Goal: Information Seeking & Learning: Learn about a topic

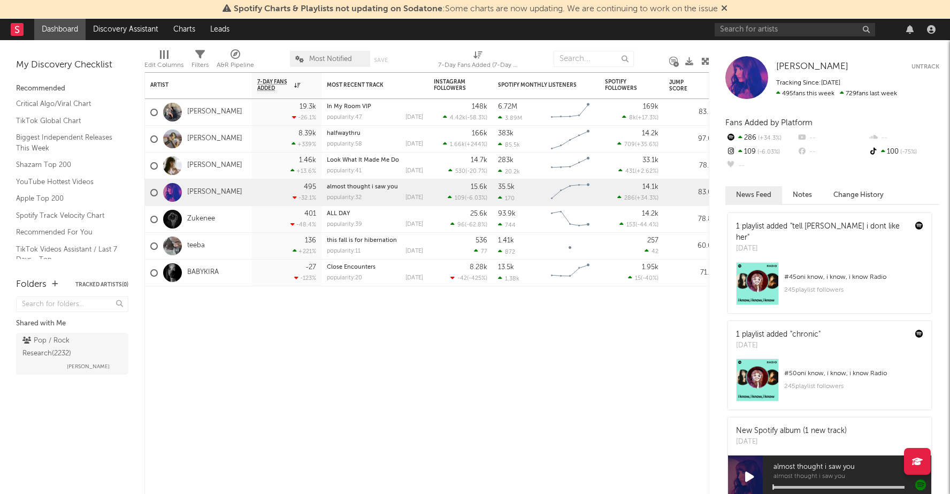
scroll to position [262, 0]
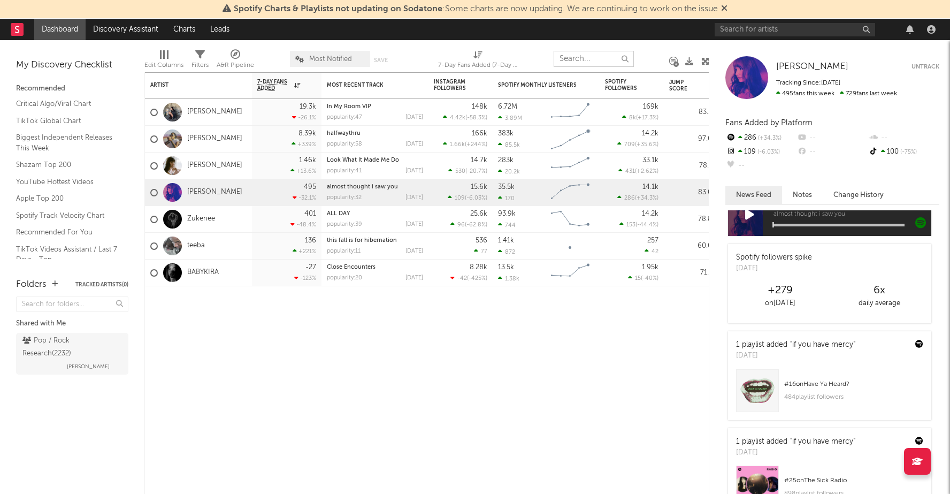
click at [585, 58] on input "text" at bounding box center [594, 59] width 80 height 16
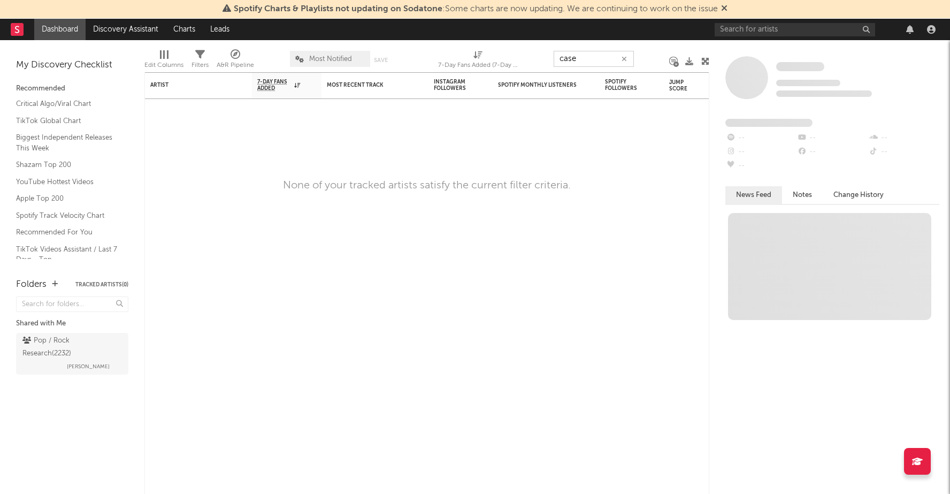
scroll to position [0, 0]
type input "c"
click at [737, 30] on input "text" at bounding box center [795, 29] width 161 height 13
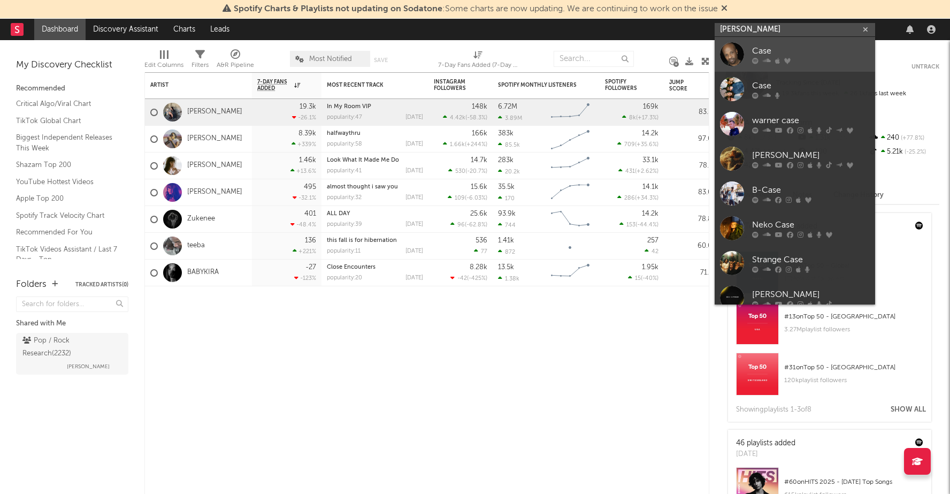
type input "caseyy"
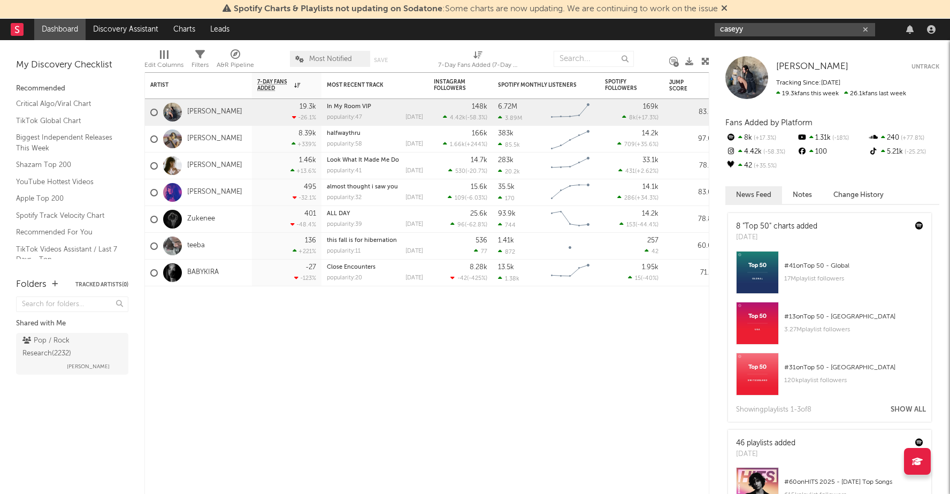
click at [750, 27] on input "caseyy" at bounding box center [795, 29] width 161 height 13
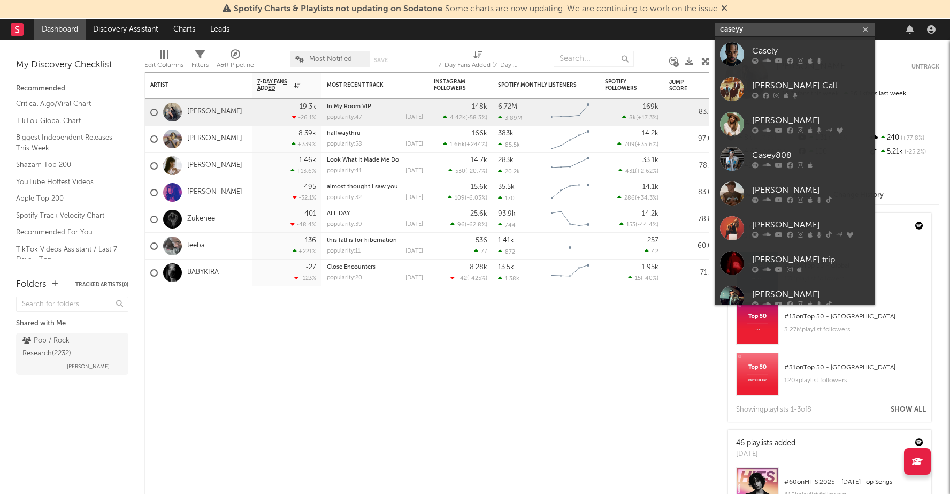
click at [750, 27] on input "caseyy" at bounding box center [795, 29] width 161 height 13
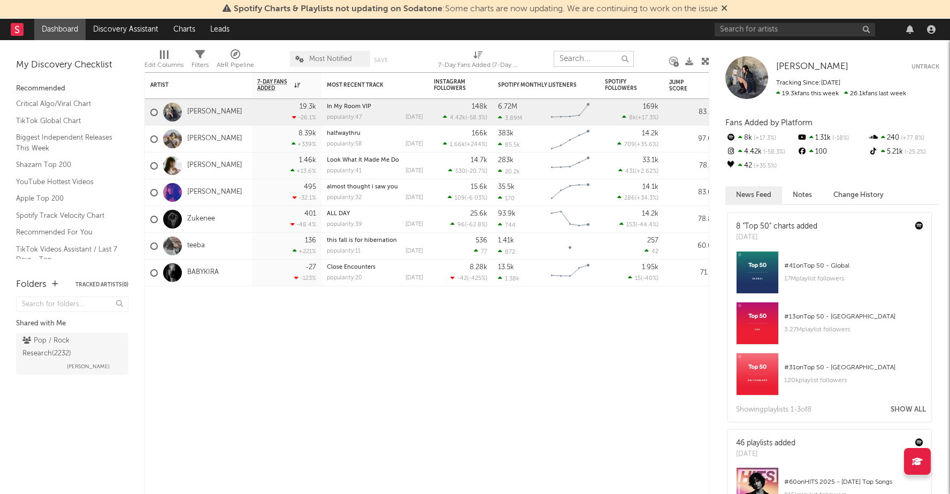
click at [567, 58] on input "text" at bounding box center [594, 59] width 80 height 16
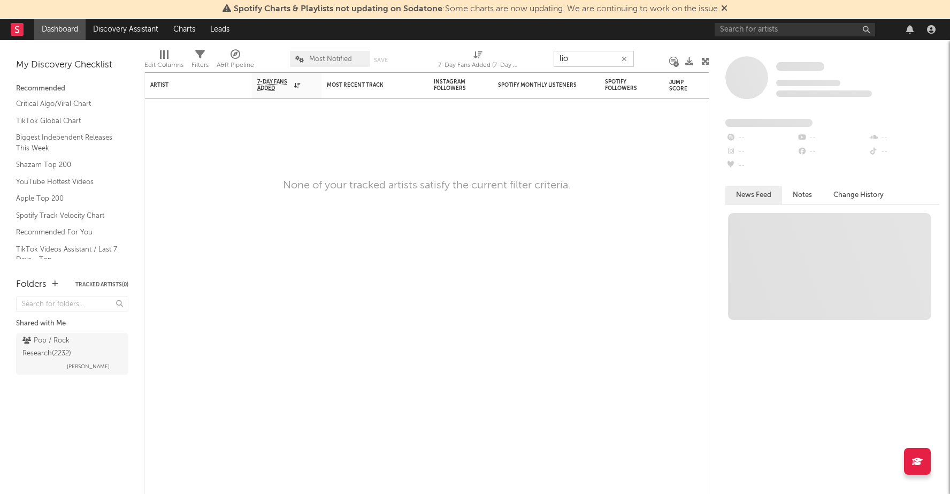
type input "[PERSON_NAME]"
click at [625, 62] on icon "button" at bounding box center [624, 59] width 5 height 7
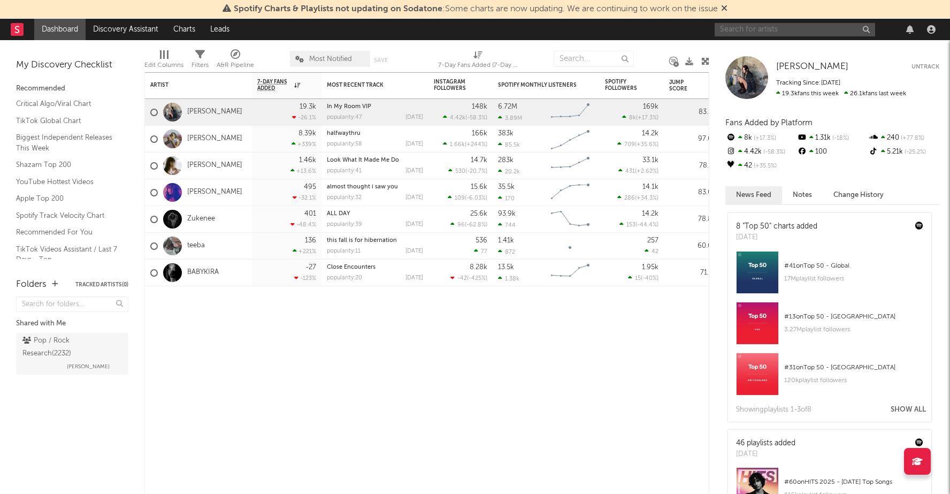
click at [742, 28] on input "text" at bounding box center [795, 29] width 161 height 13
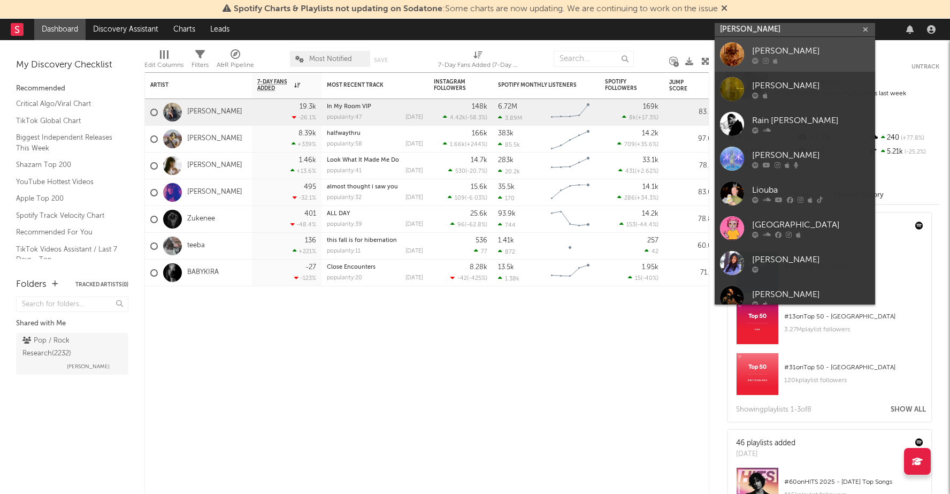
type input "[PERSON_NAME]"
click at [766, 55] on div "[PERSON_NAME]" at bounding box center [811, 50] width 118 height 13
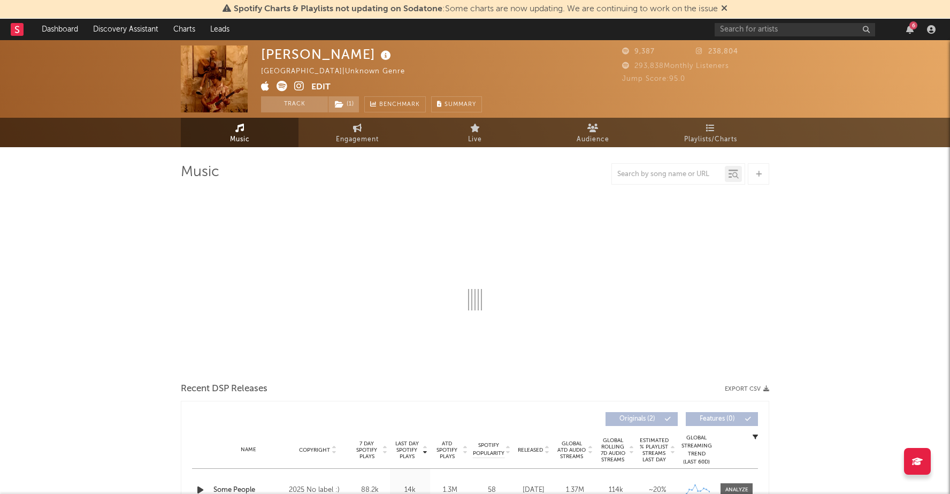
select select "1w"
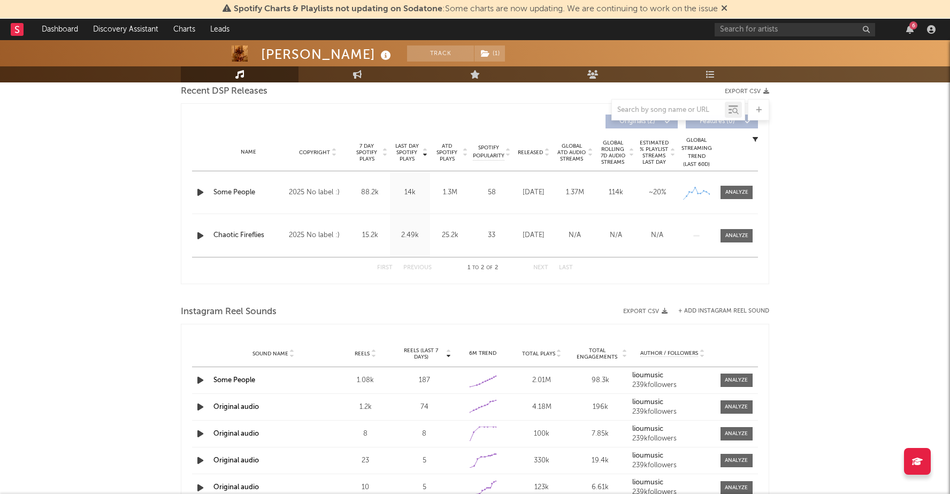
scroll to position [373, 0]
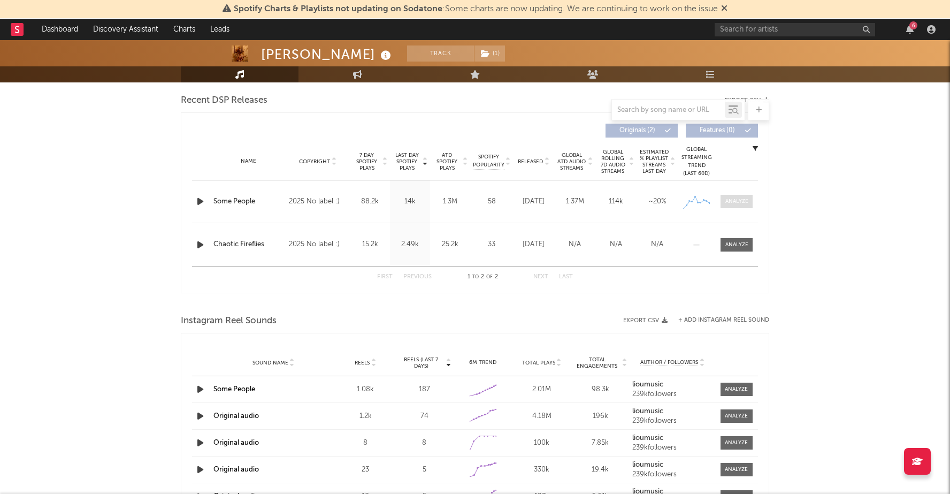
click at [741, 203] on div at bounding box center [737, 201] width 23 height 8
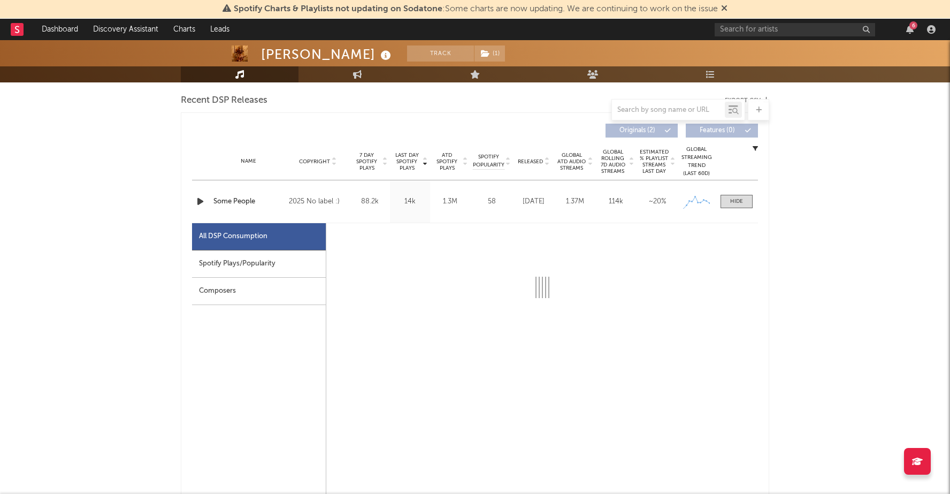
select select "1w"
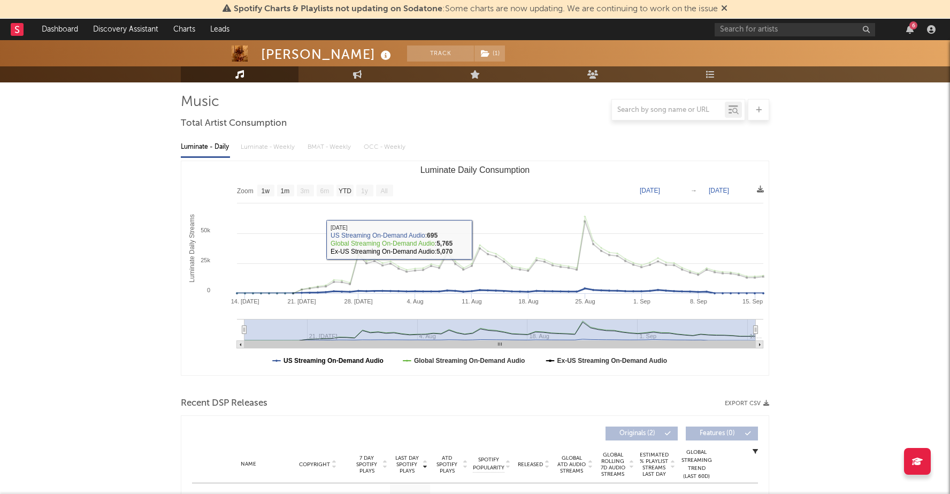
scroll to position [0, 0]
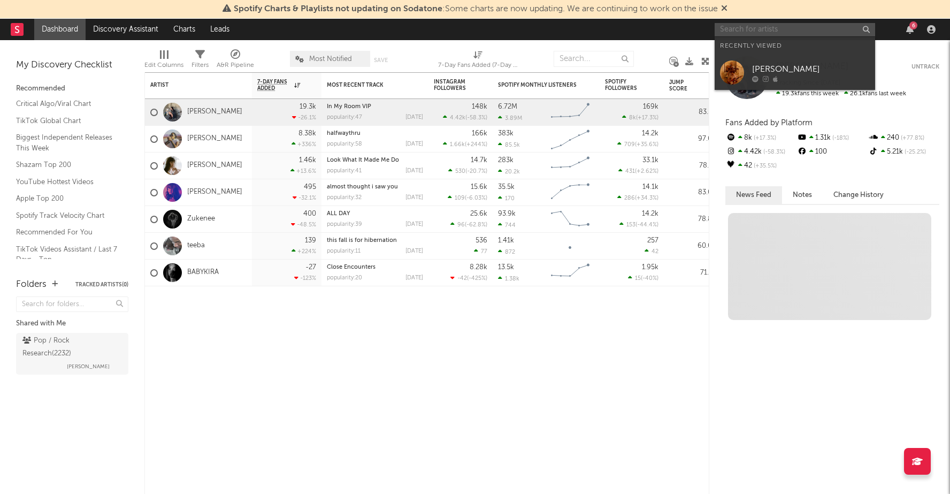
click at [777, 33] on input "text" at bounding box center [795, 29] width 161 height 13
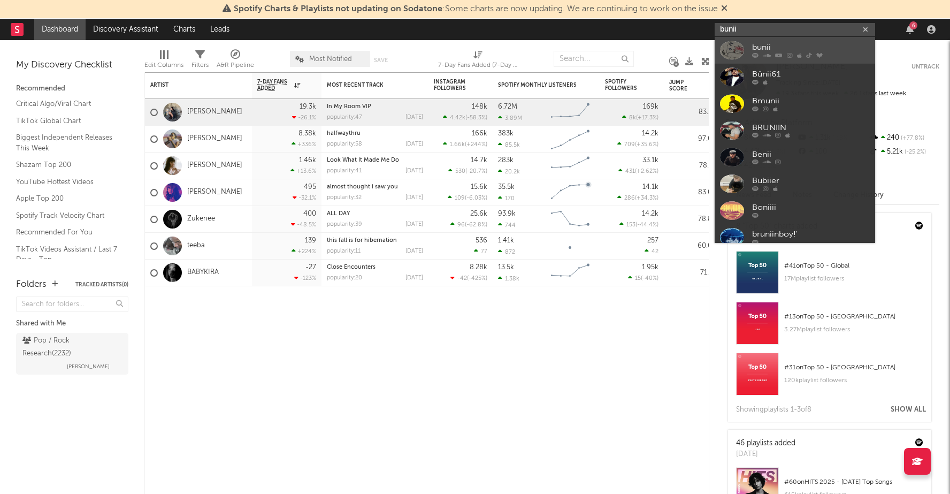
type input "bunii"
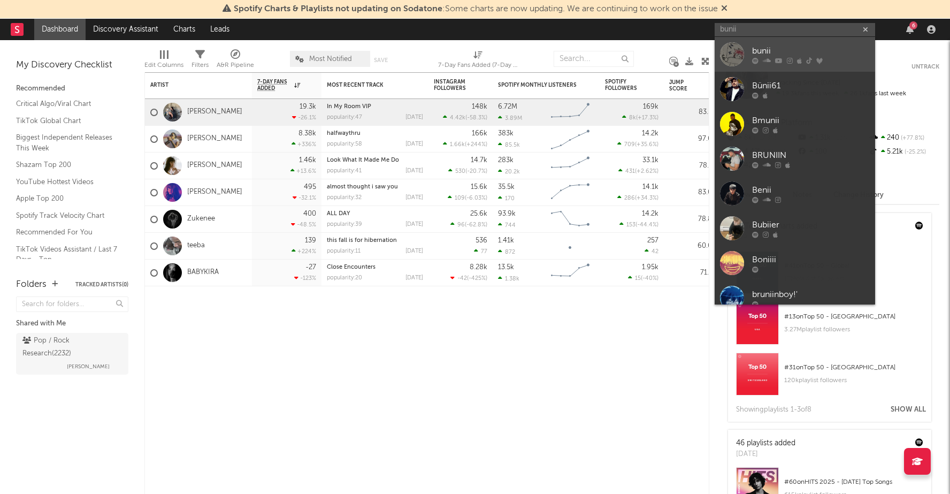
click at [756, 49] on div "bunii" at bounding box center [811, 50] width 118 height 13
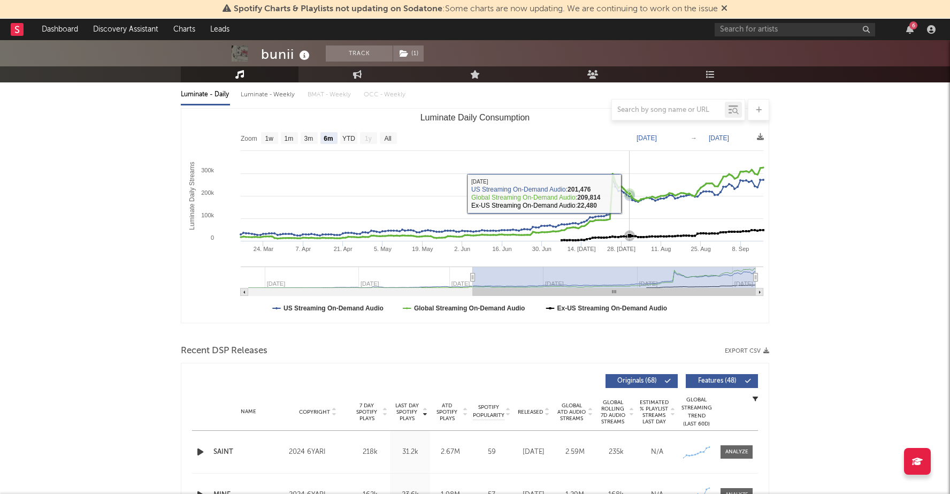
scroll to position [115, 0]
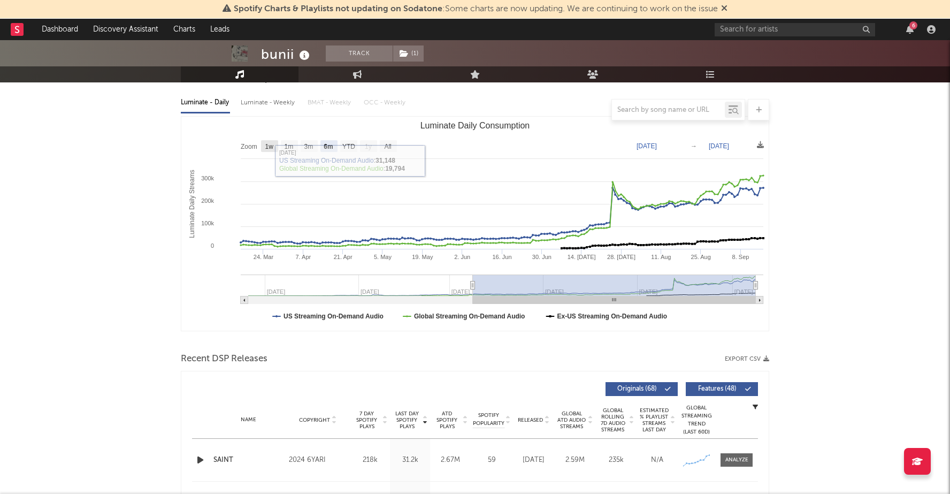
click at [266, 148] on text "1w" at bounding box center [269, 146] width 9 height 7
select select "1w"
type input "2025-09-10"
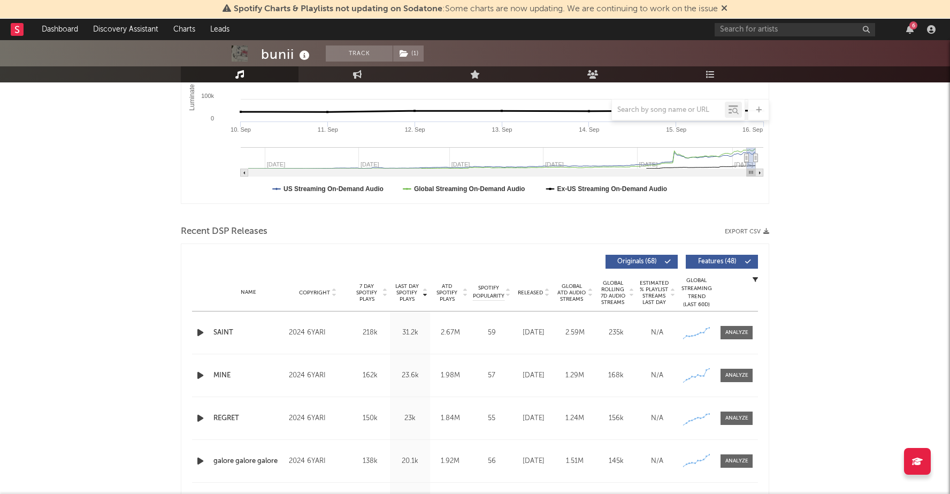
scroll to position [277, 0]
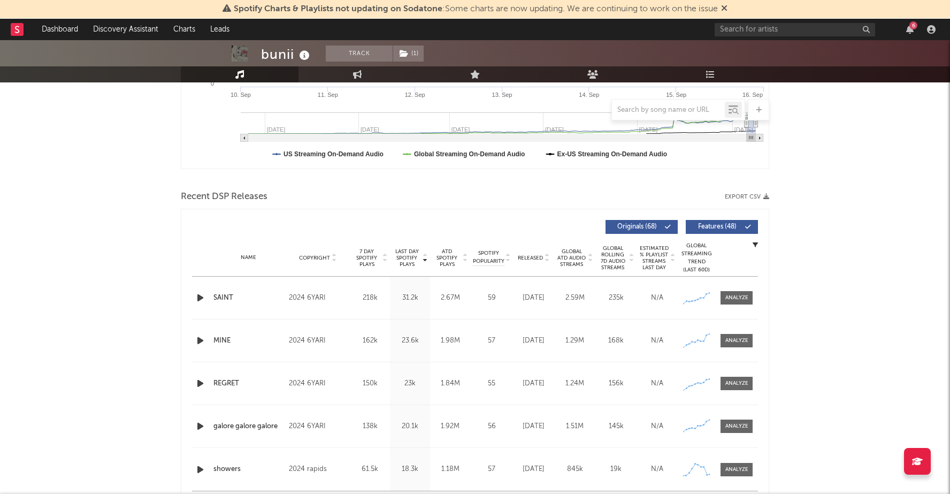
click at [224, 296] on div "SAINT" at bounding box center [248, 298] width 70 height 11
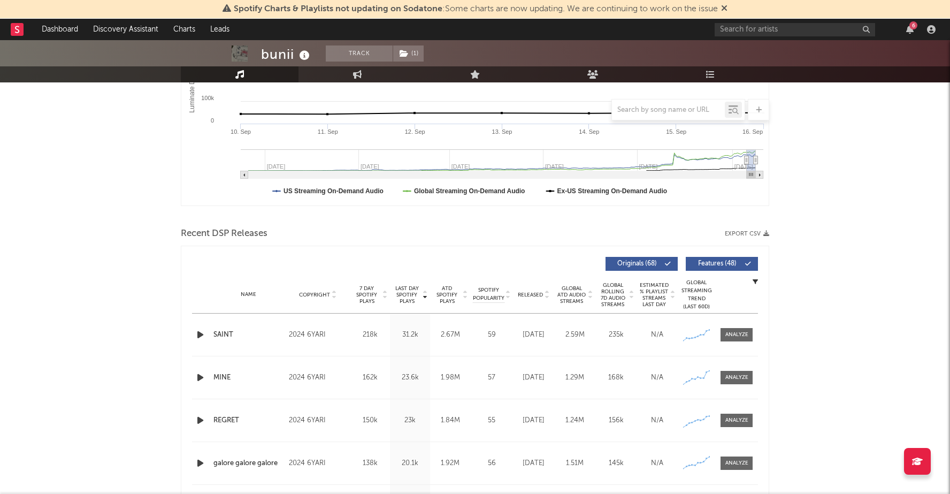
scroll to position [240, 0]
click at [727, 329] on span at bounding box center [737, 333] width 32 height 13
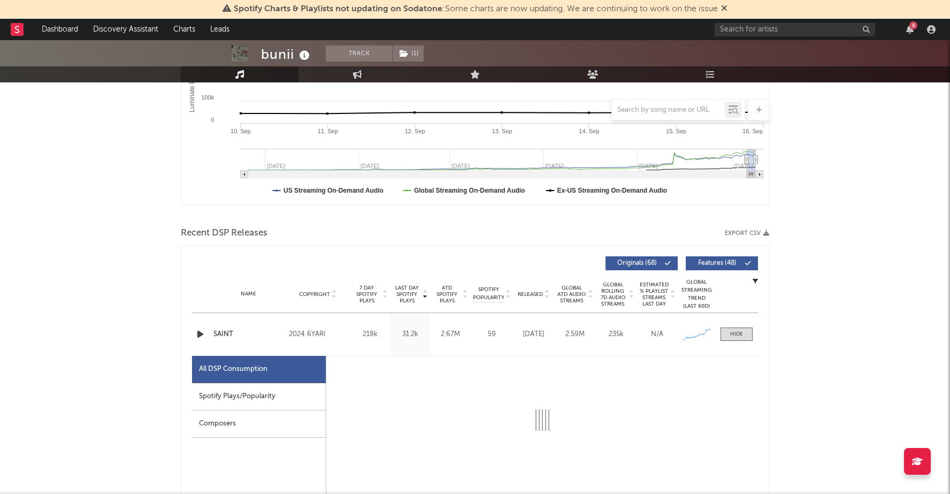
select select "6m"
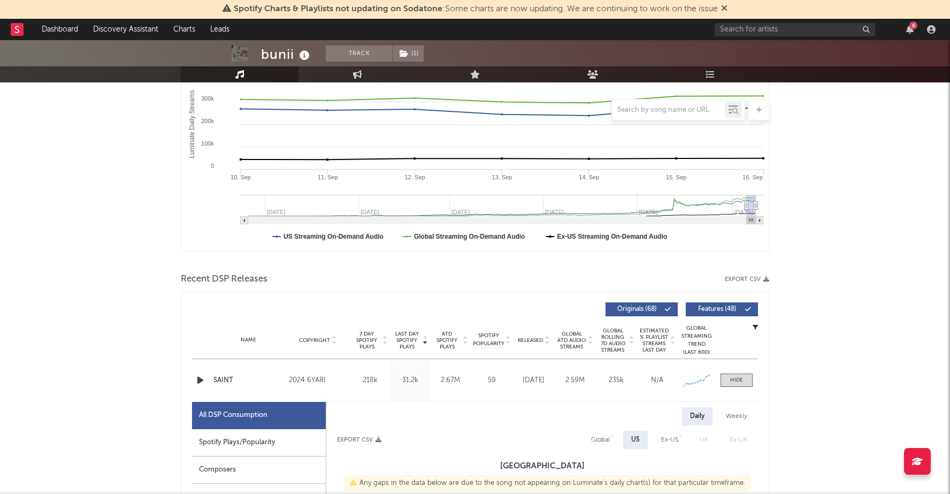
scroll to position [396, 0]
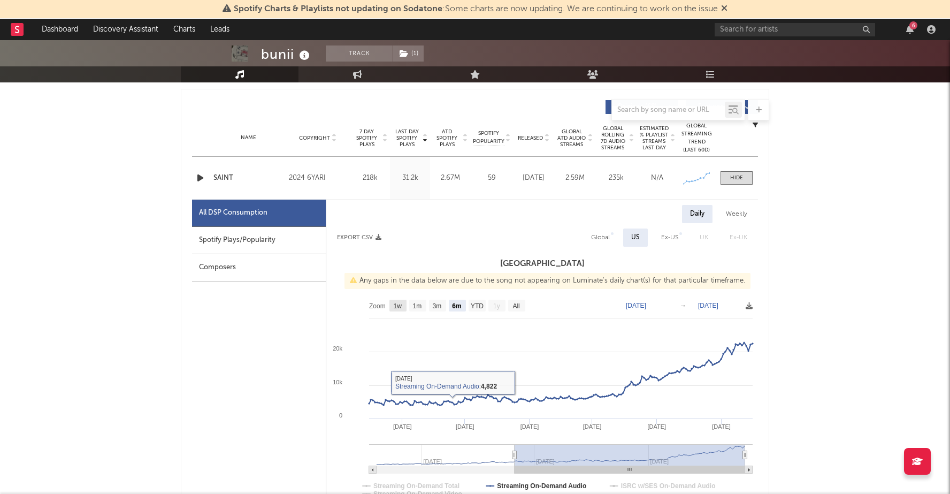
click at [399, 304] on text "1w" at bounding box center [398, 305] width 9 height 7
select select "1w"
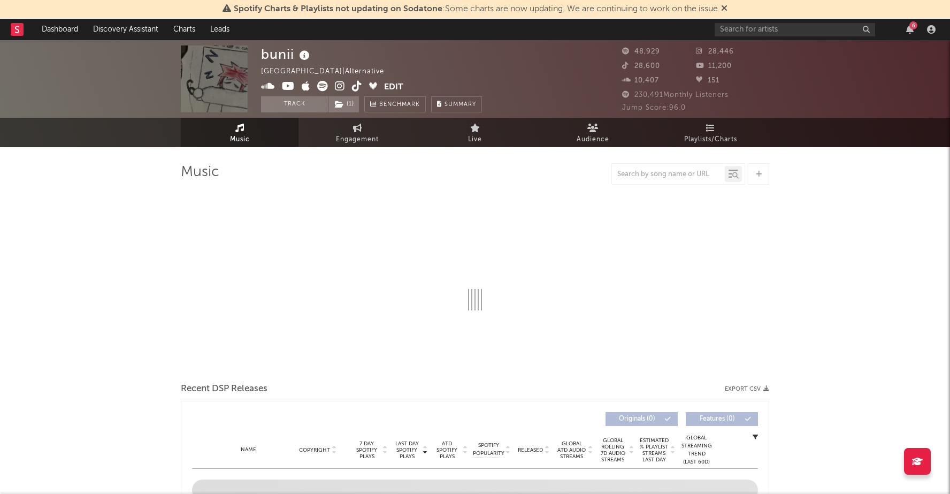
select select "6m"
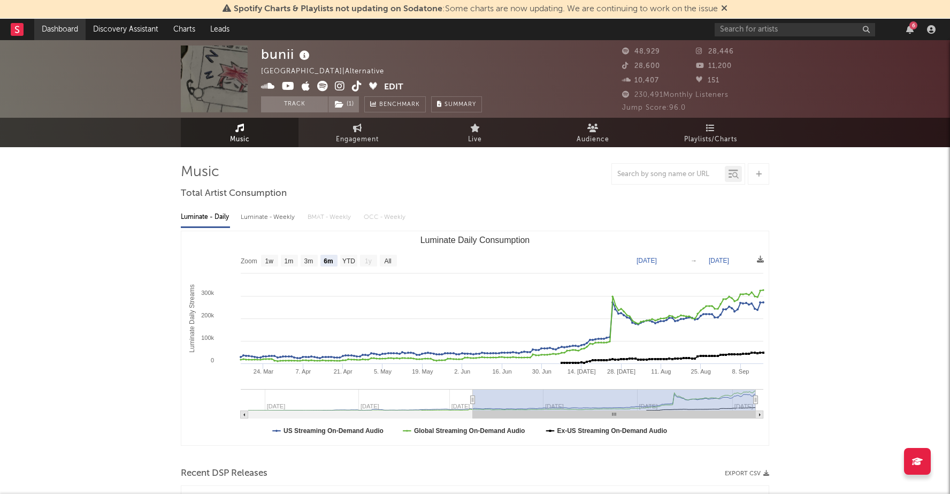
click at [62, 27] on link "Dashboard" at bounding box center [59, 29] width 51 height 21
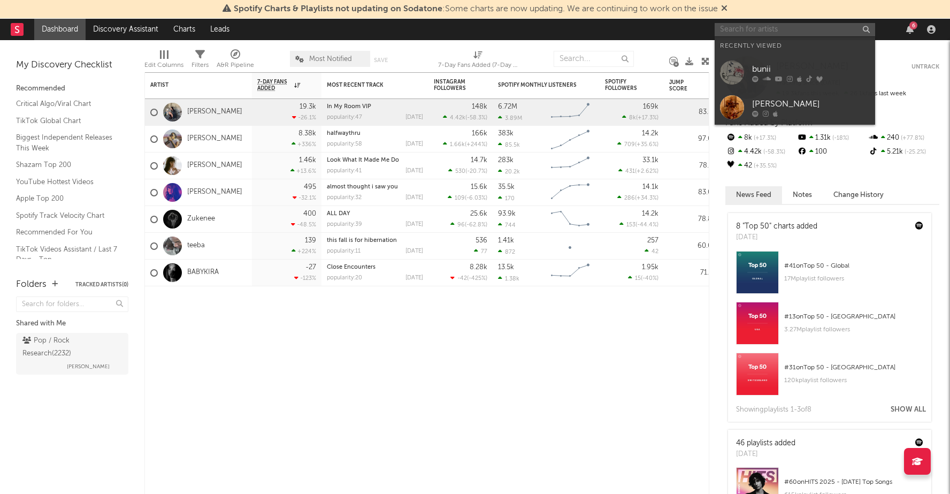
click at [769, 28] on input "text" at bounding box center [795, 29] width 161 height 13
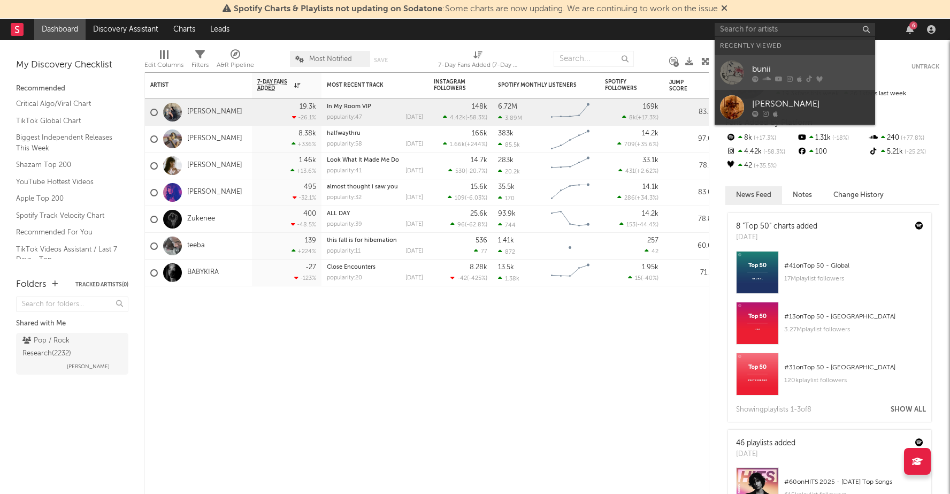
click at [762, 60] on link "bunii" at bounding box center [795, 72] width 161 height 35
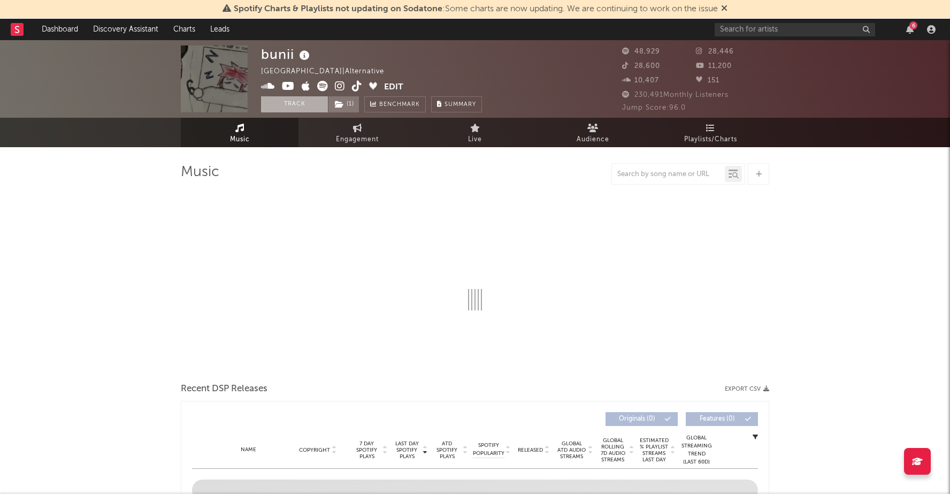
click at [316, 104] on button "Track" at bounding box center [294, 104] width 67 height 16
select select "6m"
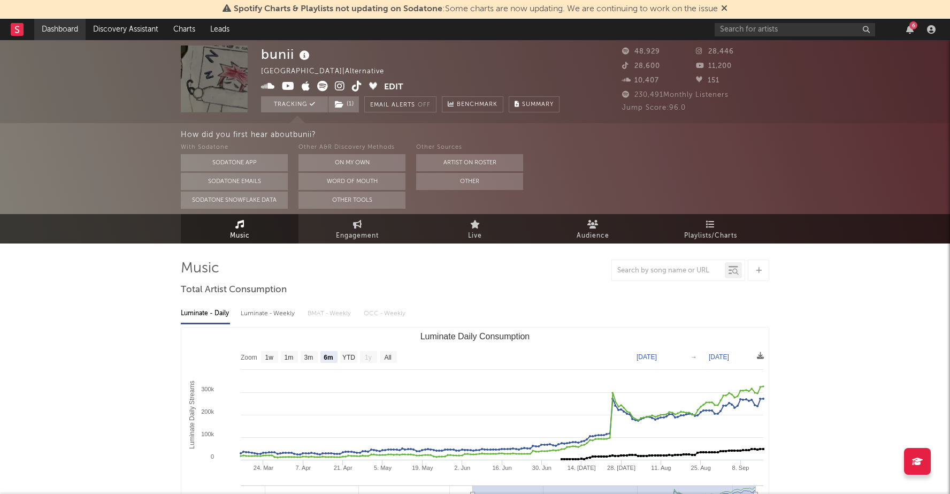
click at [50, 29] on link "Dashboard" at bounding box center [59, 29] width 51 height 21
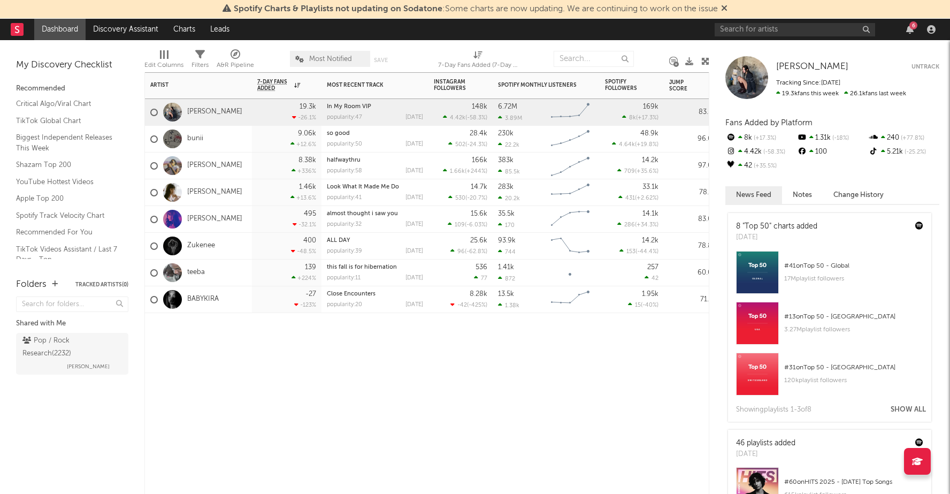
click at [210, 140] on div "bunii" at bounding box center [198, 139] width 107 height 27
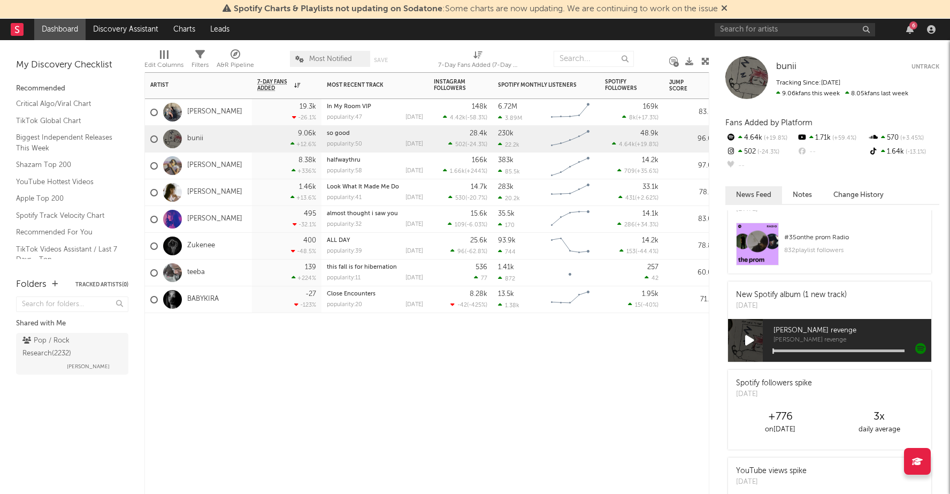
scroll to position [30, 0]
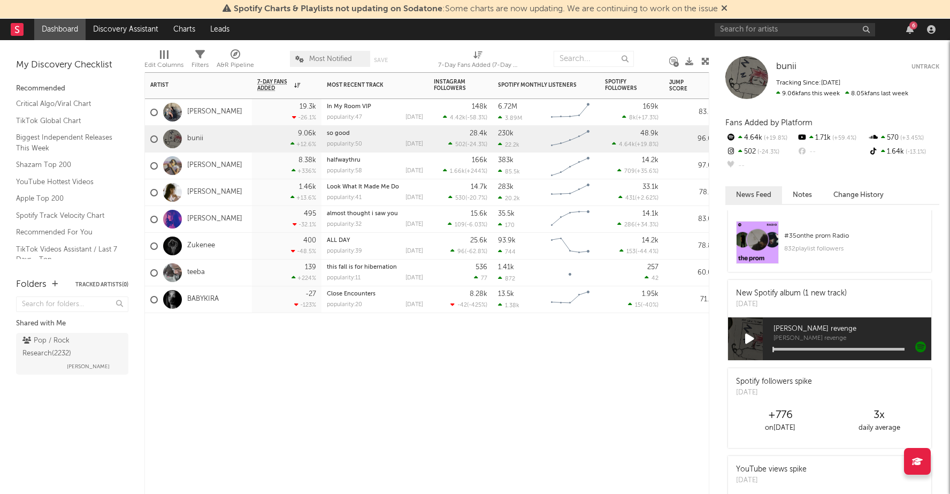
click at [223, 112] on div "[PERSON_NAME]" at bounding box center [198, 112] width 107 height 27
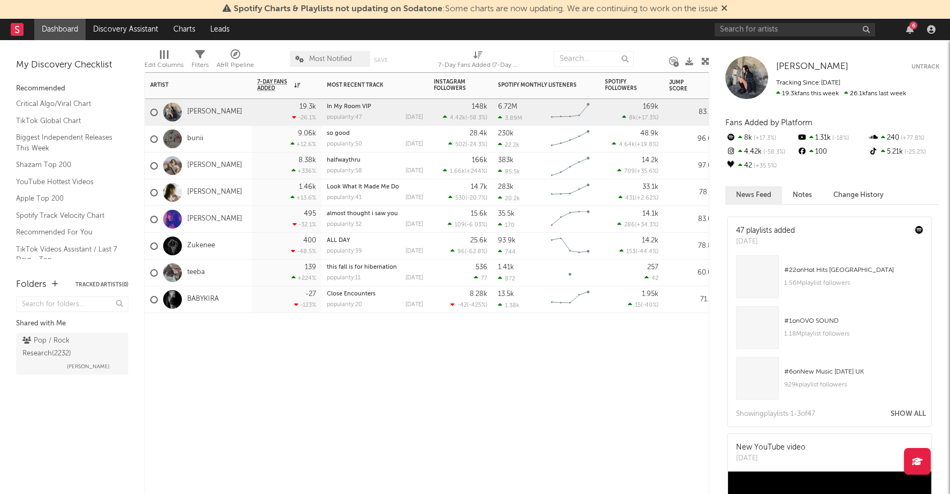
scroll to position [421, 0]
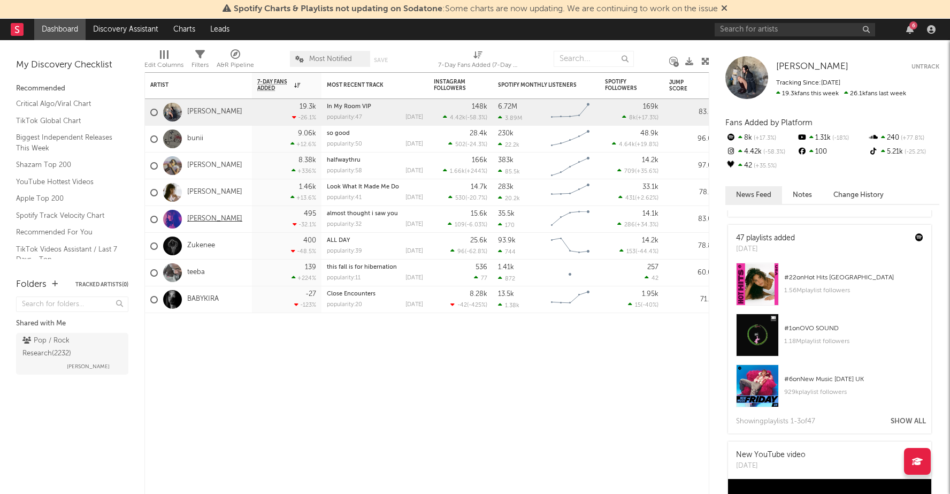
click at [218, 219] on link "[PERSON_NAME]" at bounding box center [214, 219] width 55 height 9
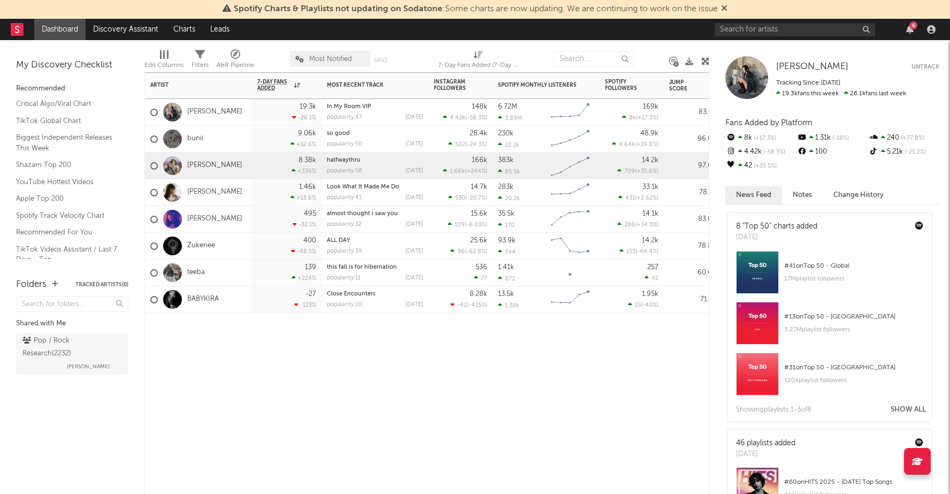
click at [277, 167] on div "8.38k +336 %" at bounding box center [286, 165] width 59 height 26
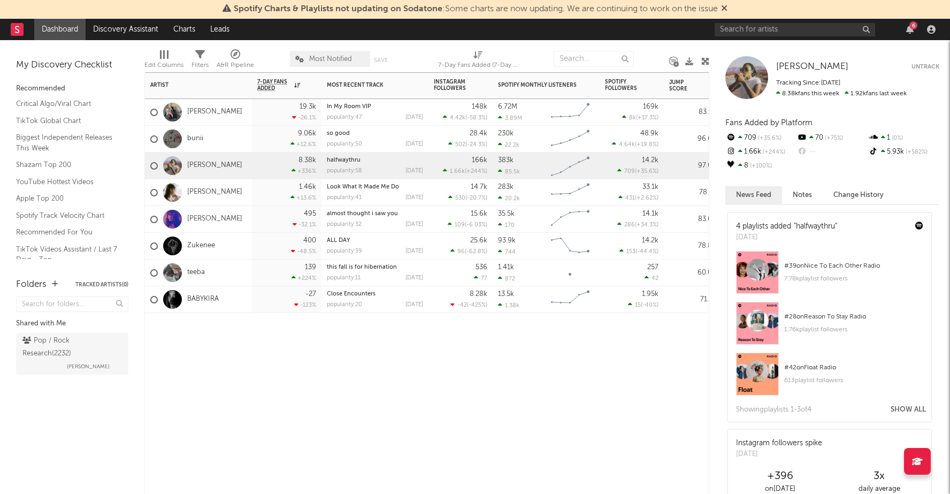
click at [260, 138] on div "9.06k +12.6 %" at bounding box center [286, 139] width 59 height 26
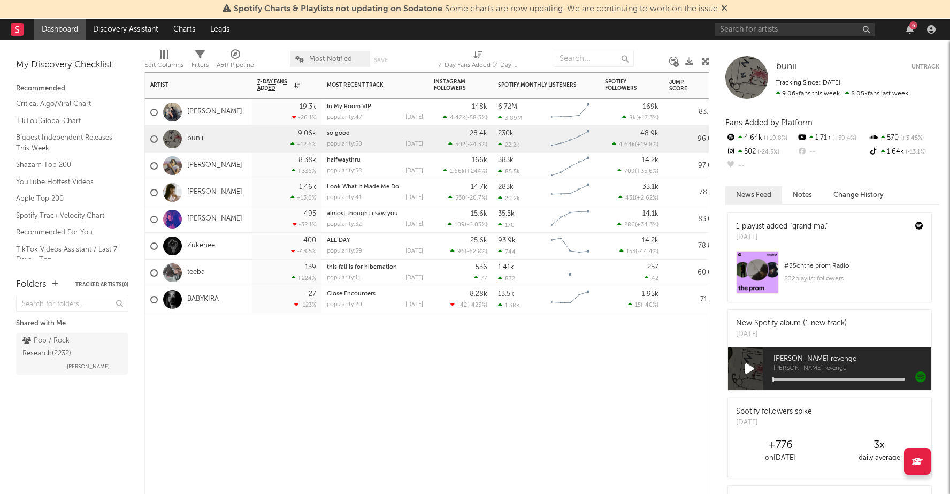
click at [250, 112] on div "[PERSON_NAME]" at bounding box center [198, 112] width 107 height 27
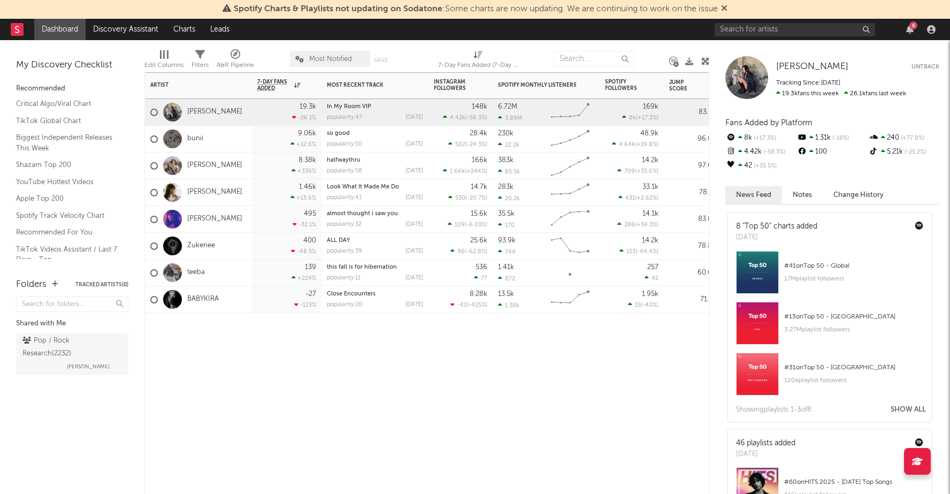
click at [242, 132] on div "bunii" at bounding box center [198, 139] width 107 height 27
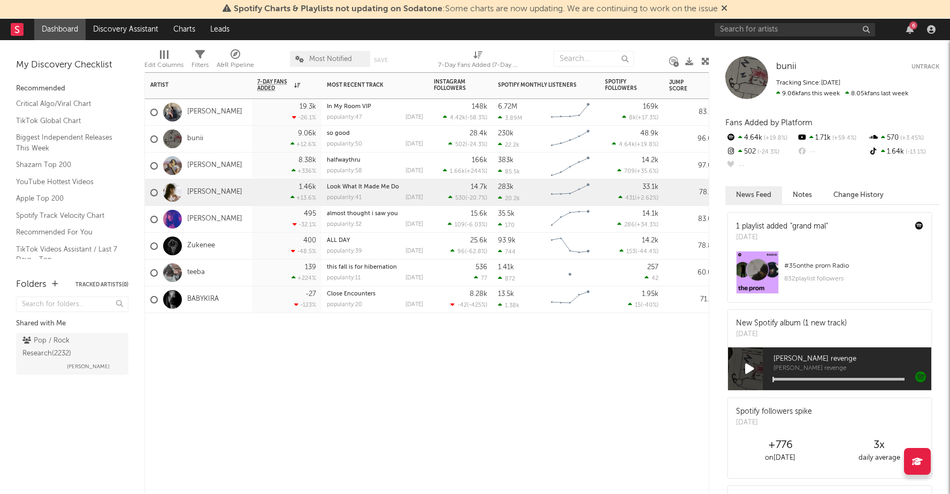
click at [241, 195] on div "[PERSON_NAME]" at bounding box center [198, 192] width 107 height 27
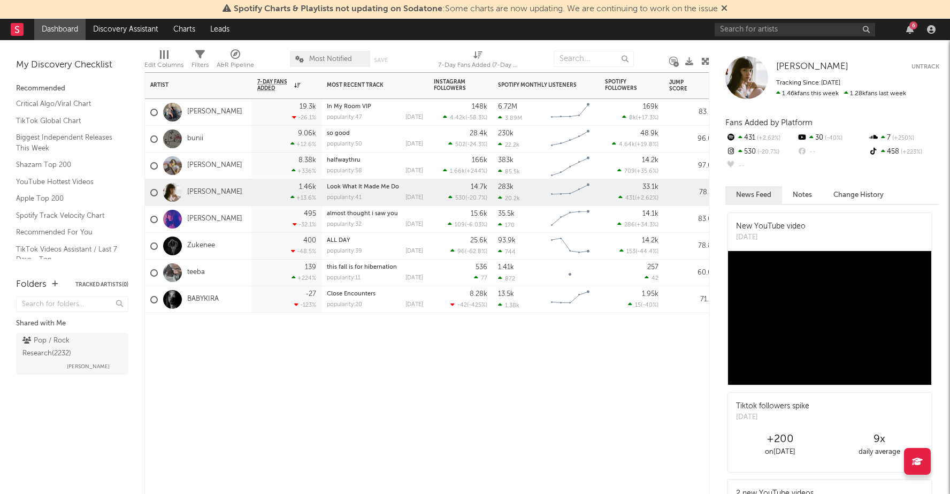
click at [244, 213] on div "[PERSON_NAME]" at bounding box center [198, 219] width 107 height 27
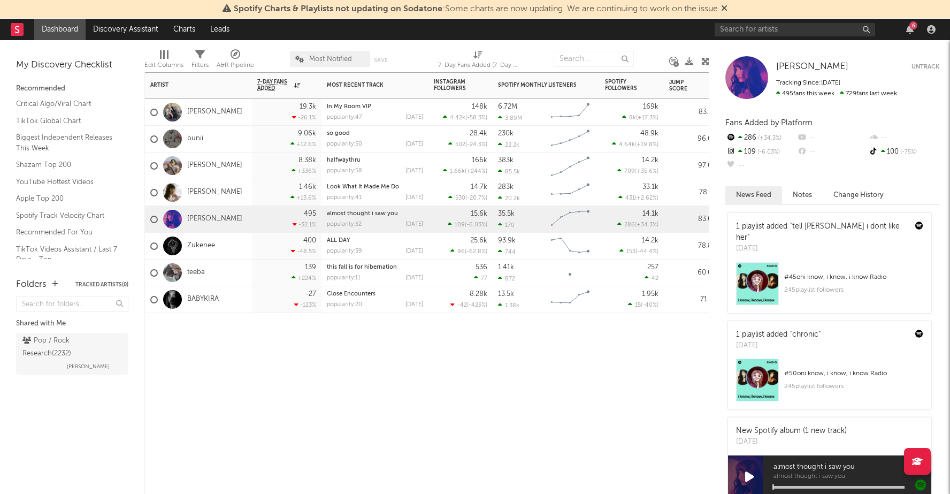
click at [243, 241] on div "Zukenee" at bounding box center [198, 246] width 107 height 27
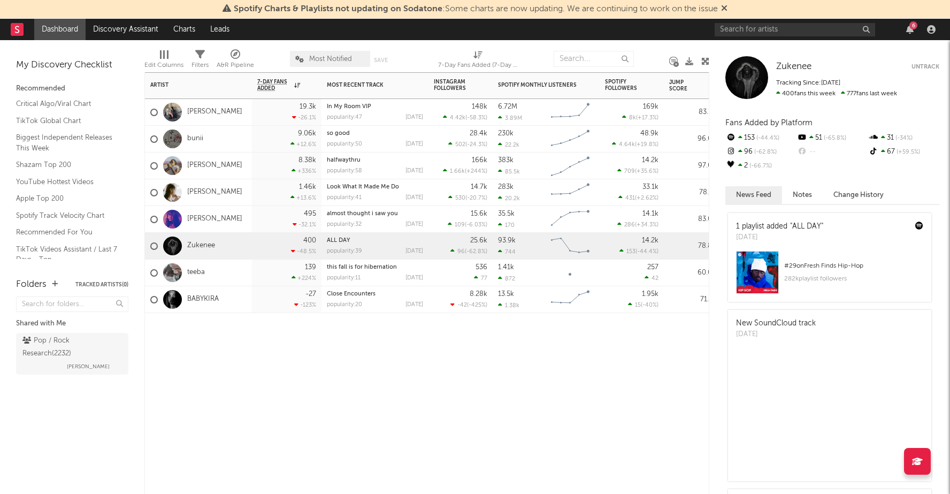
click at [250, 274] on div "teeba" at bounding box center [198, 273] width 107 height 27
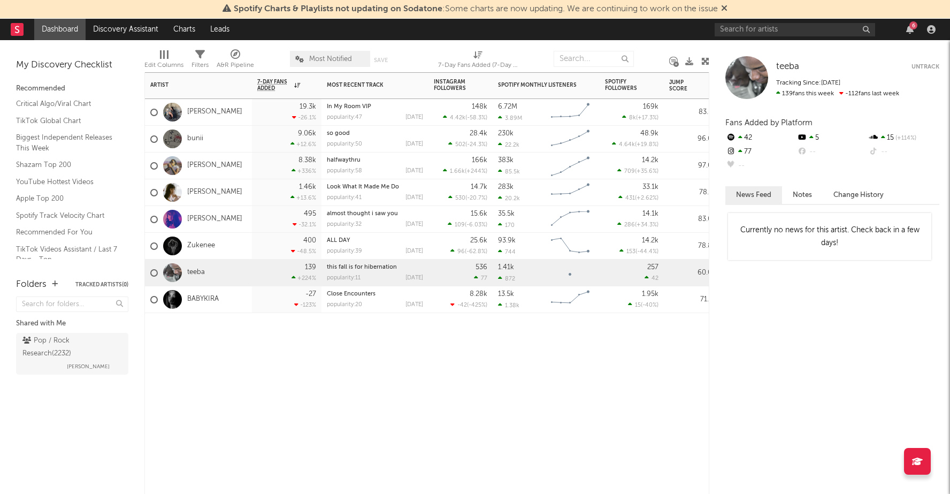
click at [251, 300] on div "BABYKIRA" at bounding box center [198, 299] width 107 height 27
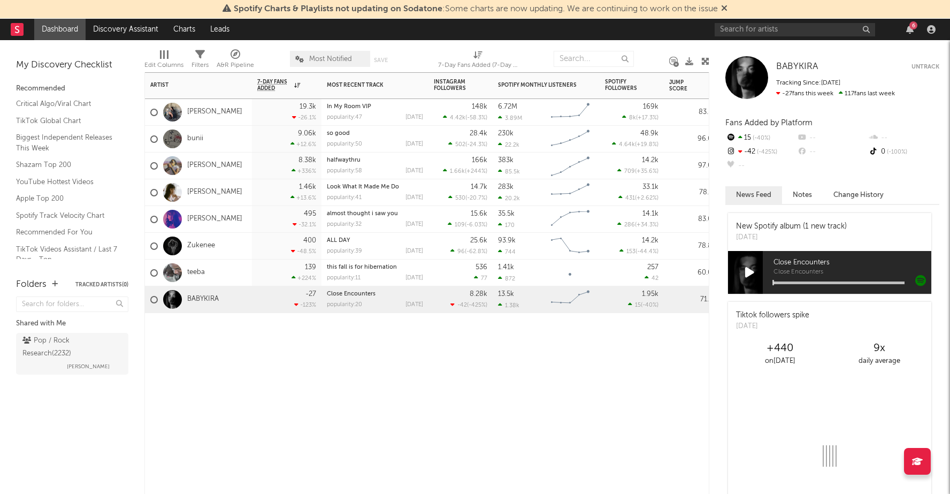
click at [253, 271] on div "139 +224 %" at bounding box center [287, 273] width 70 height 27
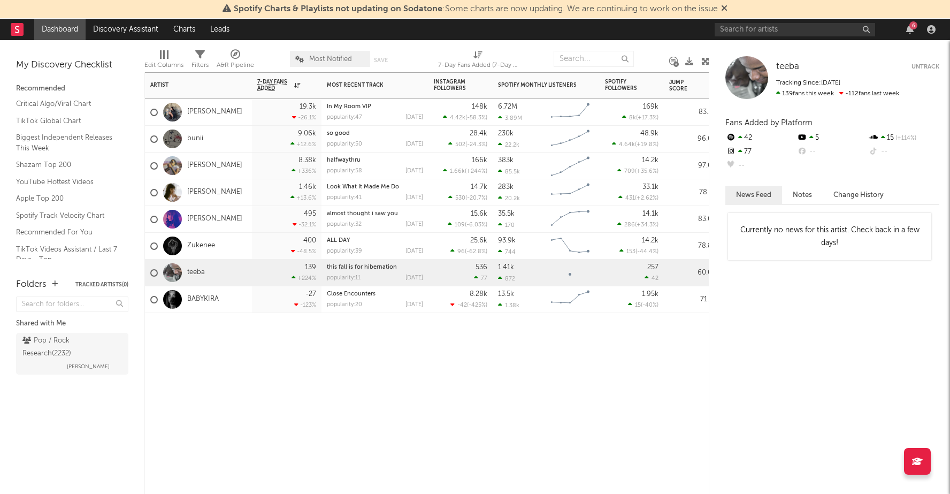
click at [236, 112] on div "[PERSON_NAME]" at bounding box center [198, 112] width 107 height 27
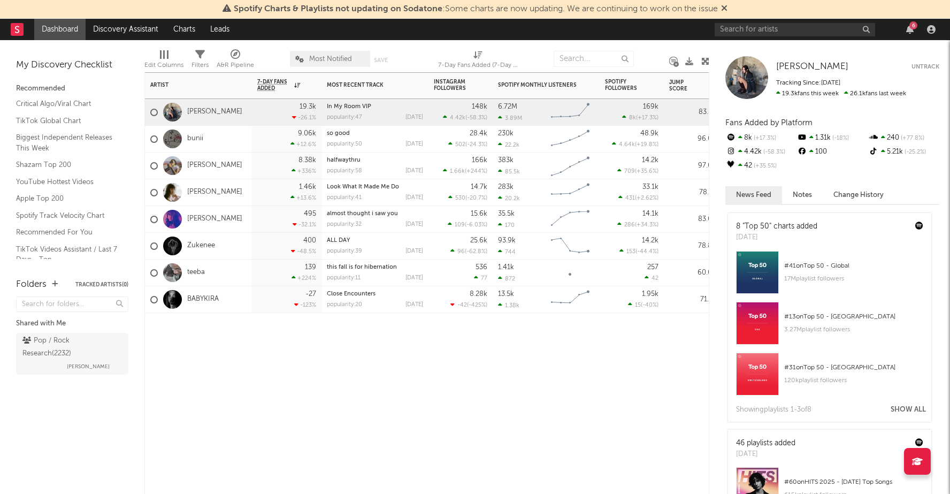
click at [247, 142] on div "bunii" at bounding box center [198, 139] width 107 height 27
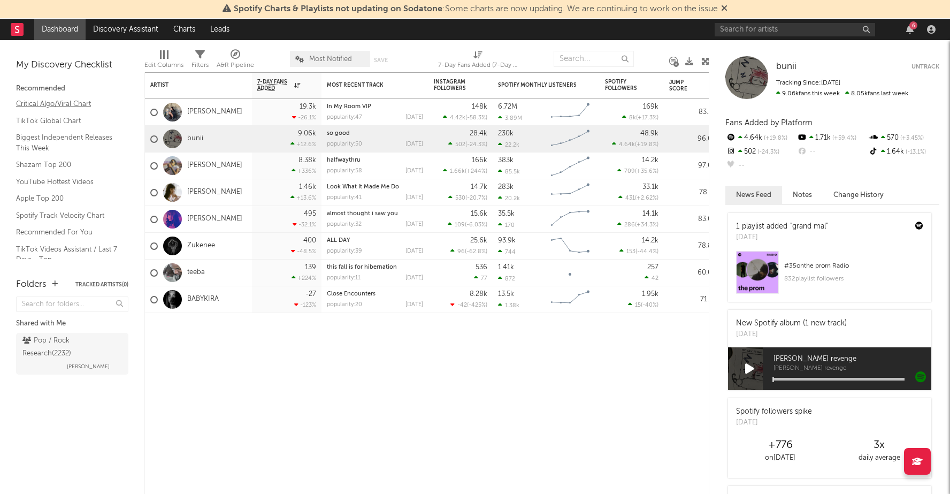
click at [42, 104] on link "Critical Algo/Viral Chart" at bounding box center [67, 104] width 102 height 12
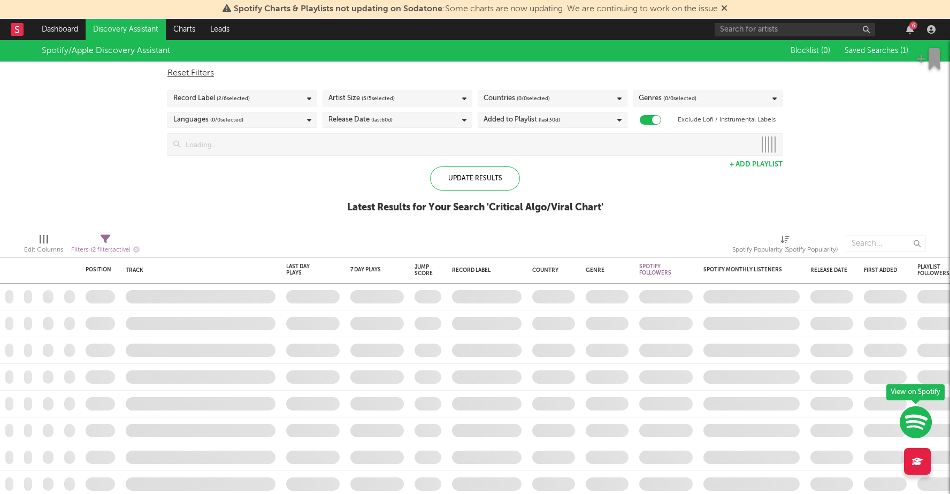
checkbox input "true"
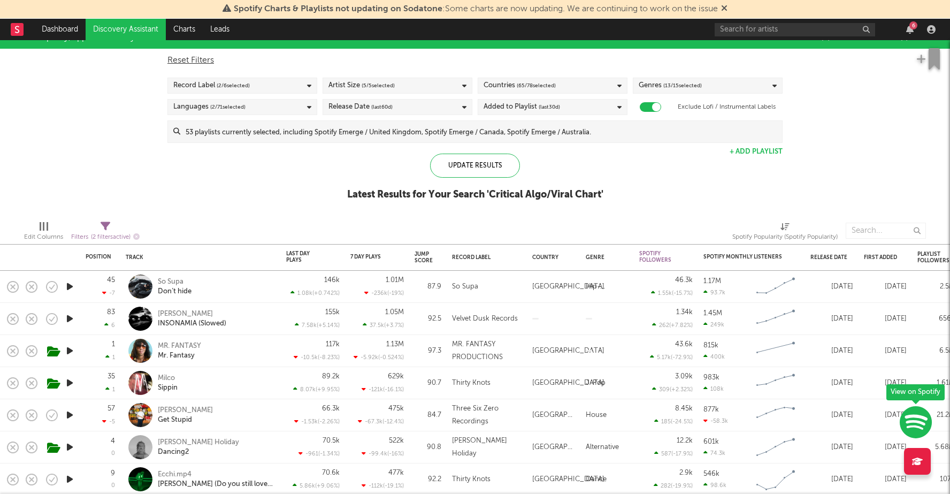
click at [226, 83] on span "( 2 / 6 selected)" at bounding box center [233, 85] width 33 height 13
click at [117, 171] on div "Spotify/Apple Discovery Assistant Blocklist ( 0 ) Saved Searches ( 1 ) Reset Fi…" at bounding box center [475, 119] width 950 height 185
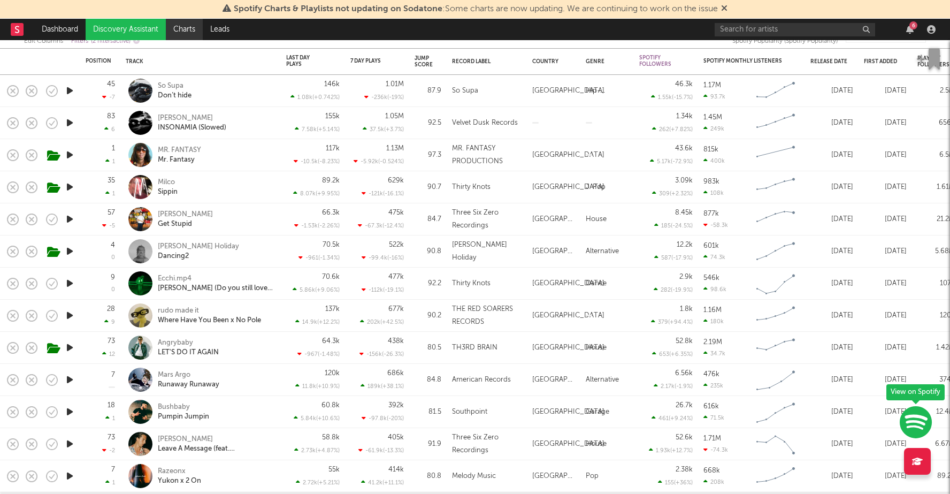
click at [182, 27] on link "Charts" at bounding box center [184, 29] width 37 height 21
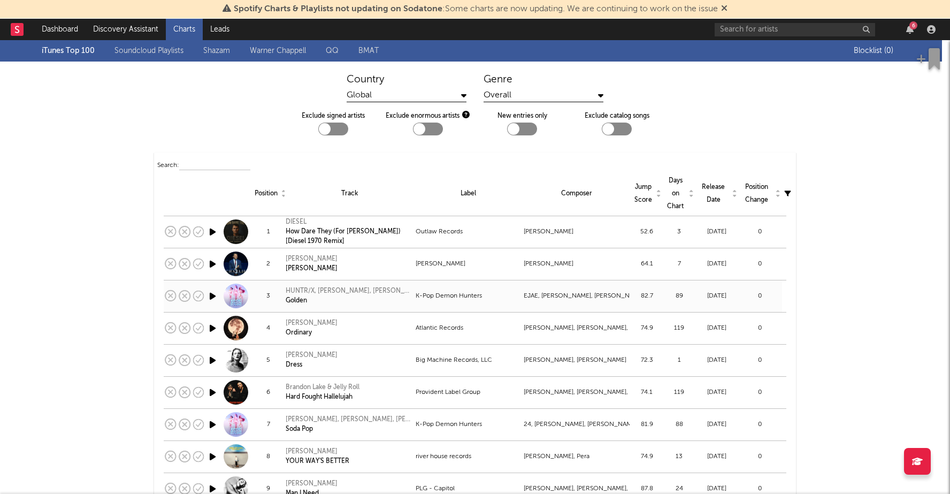
scroll to position [11, 0]
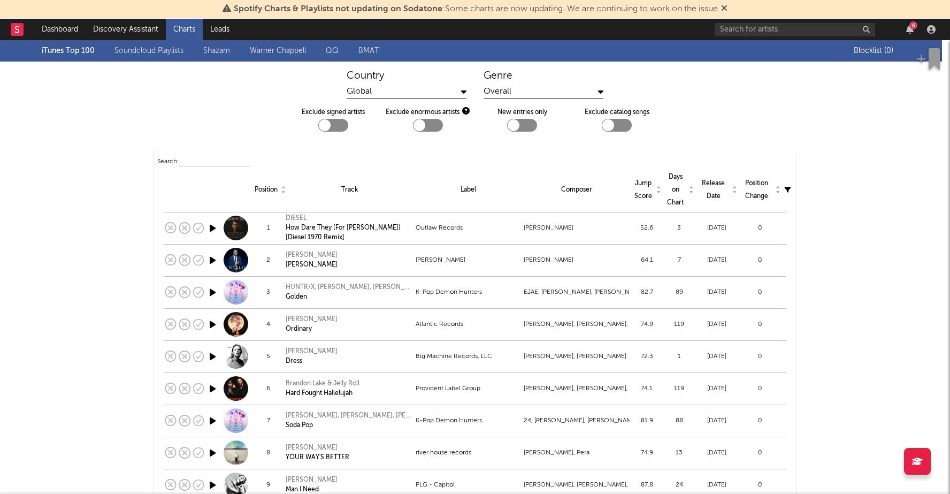
click at [158, 50] on link "Soundcloud Playlists" at bounding box center [149, 50] width 69 height 13
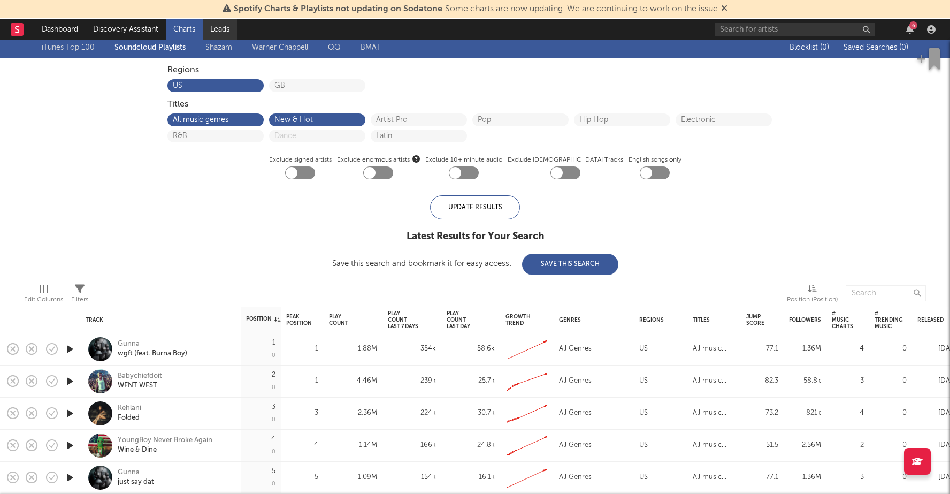
click at [217, 28] on link "Leads" at bounding box center [220, 29] width 34 height 21
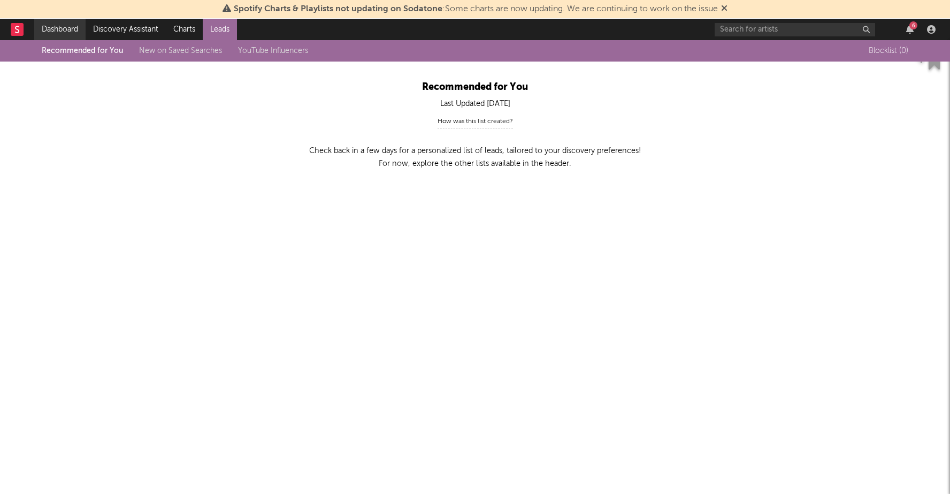
click at [49, 34] on link "Dashboard" at bounding box center [59, 29] width 51 height 21
